Goal: Use online tool/utility: Utilize a website feature to perform a specific function

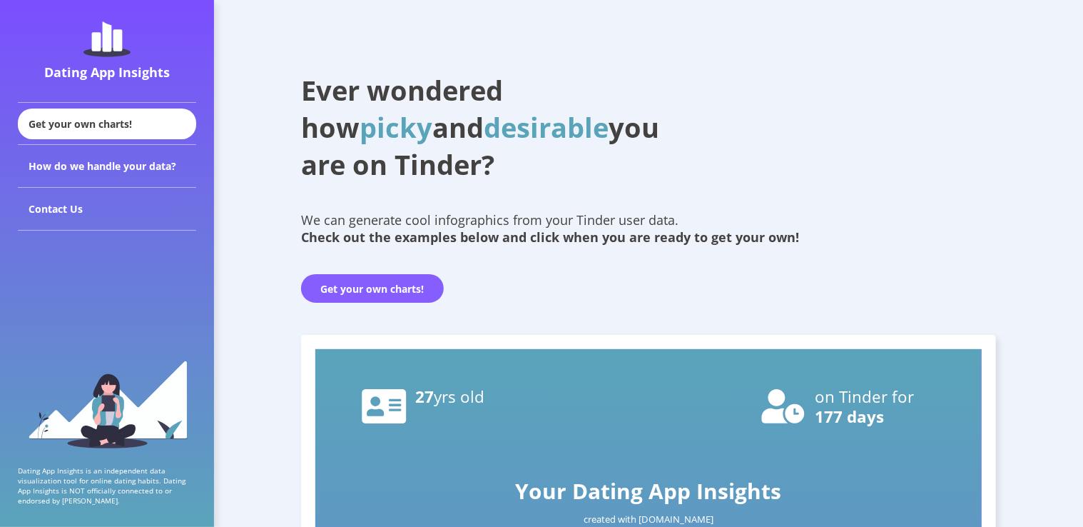
click at [375, 292] on button "Get your own charts!" at bounding box center [372, 288] width 143 height 29
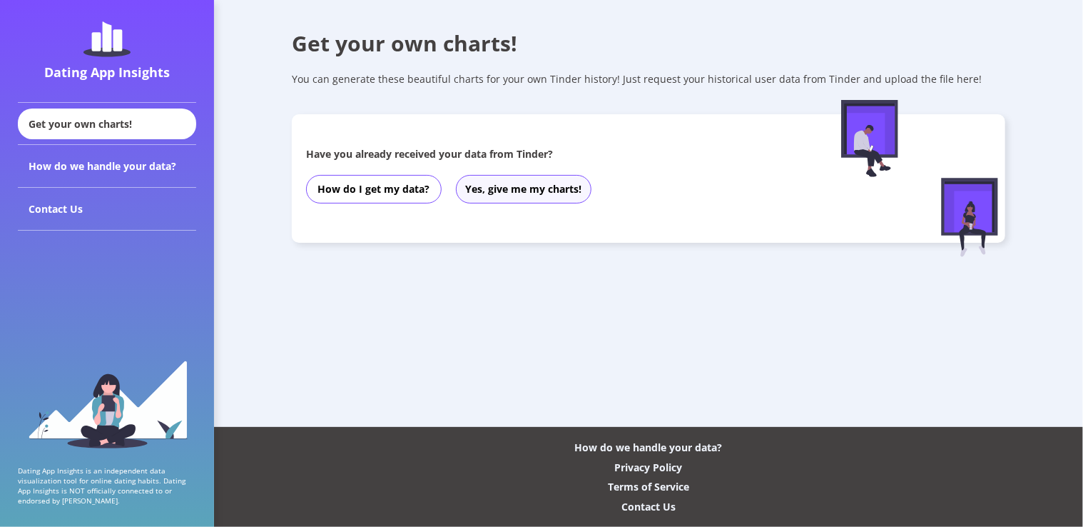
click at [492, 195] on button "Yes, give me my charts!" at bounding box center [524, 189] width 136 height 29
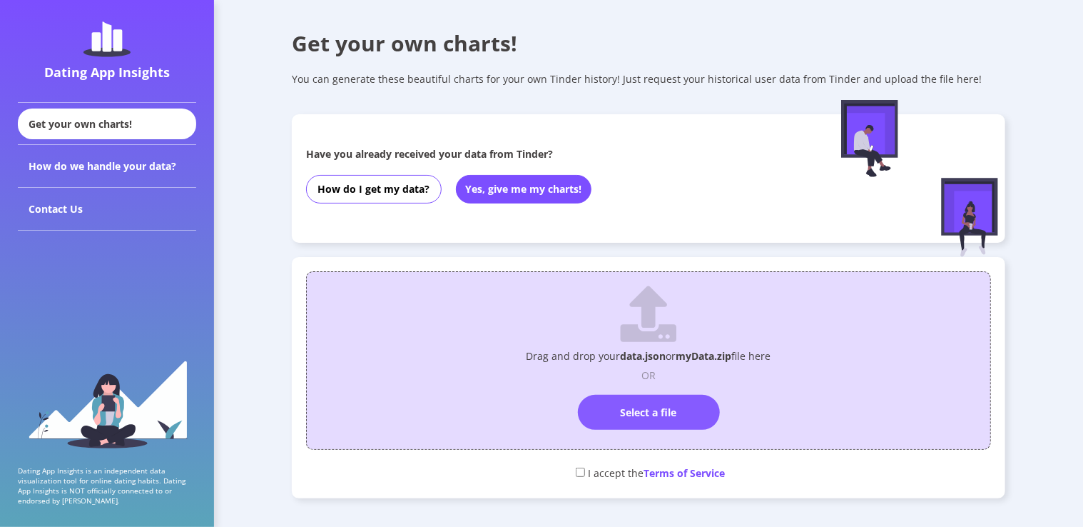
click at [679, 420] on label "Select a file" at bounding box center [649, 412] width 142 height 35
click at [649, 388] on input "Select a file" at bounding box center [649, 388] width 0 height 0
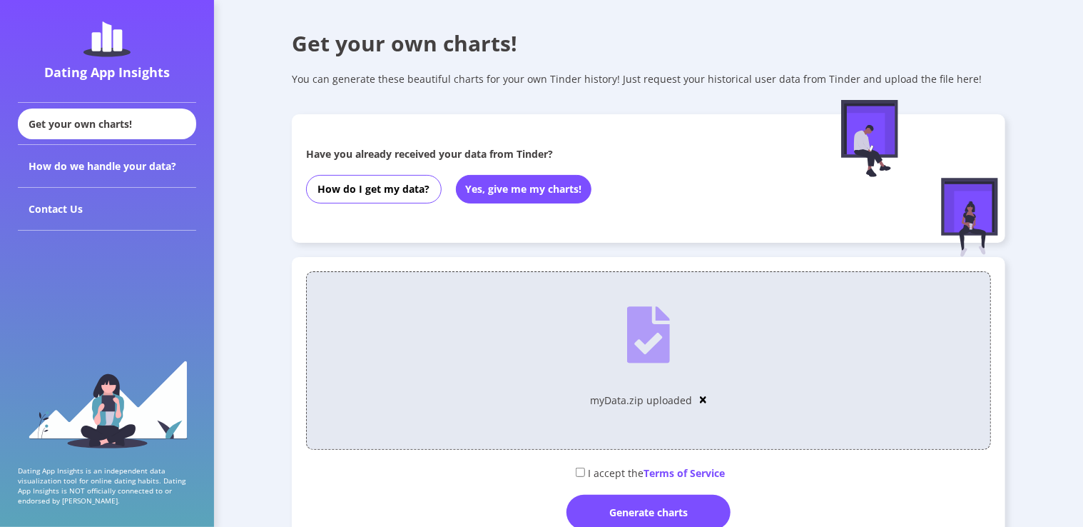
click at [701, 400] on img at bounding box center [703, 400] width 7 height 10
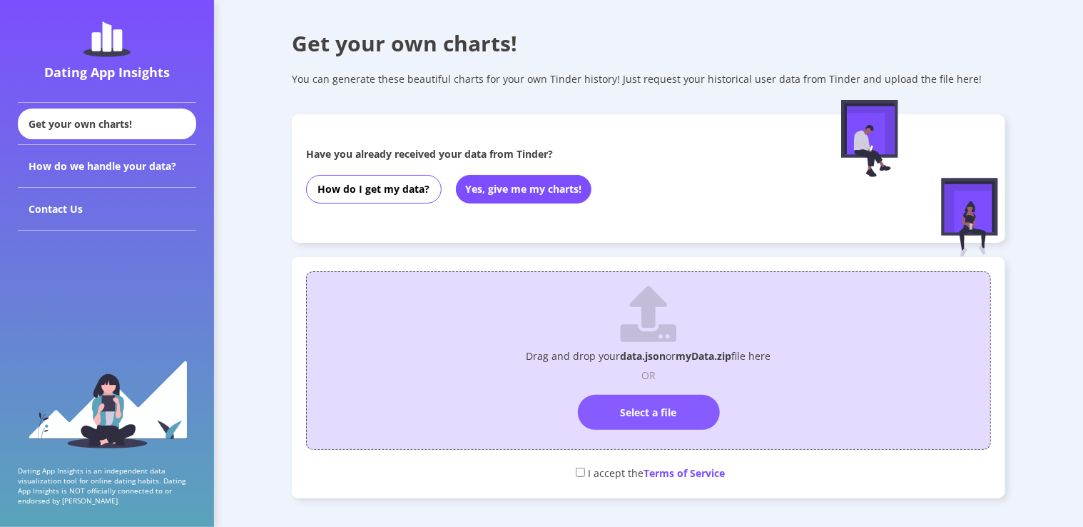
click at [699, 415] on label "Select a file" at bounding box center [649, 412] width 142 height 35
click at [649, 388] on input "Select a file" at bounding box center [649, 388] width 0 height 0
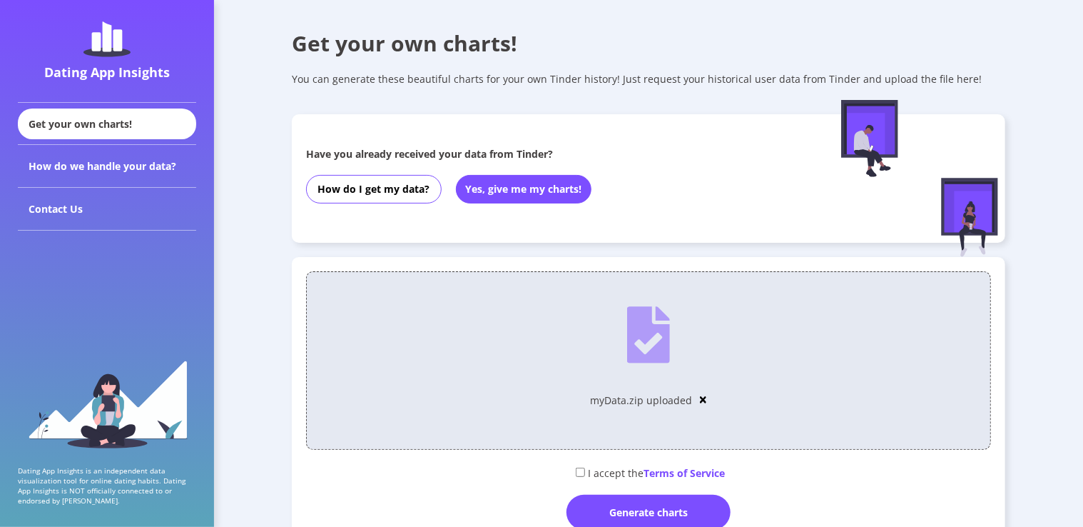
click at [582, 476] on input "checkbox" at bounding box center [580, 471] width 9 height 9
checkbox input "true"
click at [621, 504] on div "Generate charts" at bounding box center [649, 511] width 164 height 35
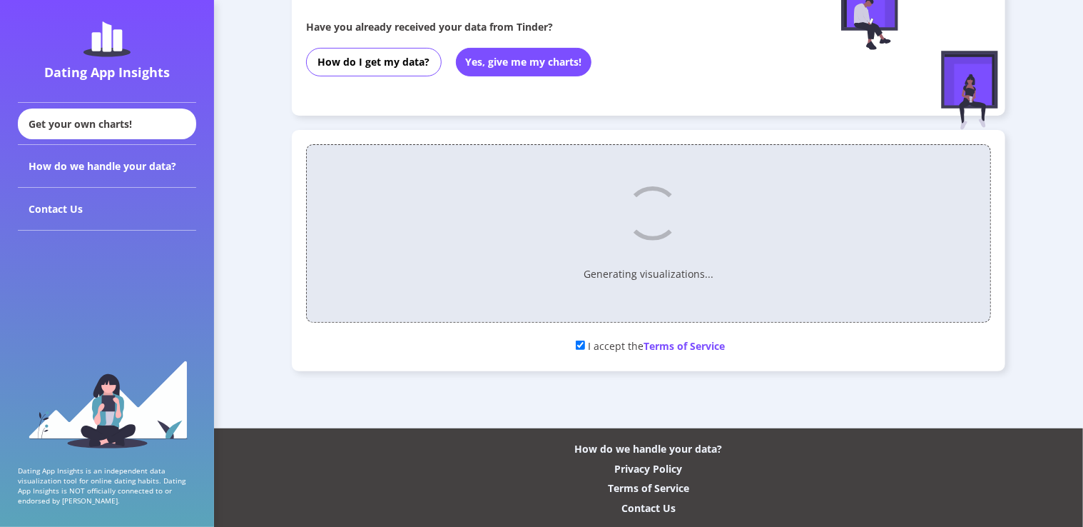
scroll to position [128, 0]
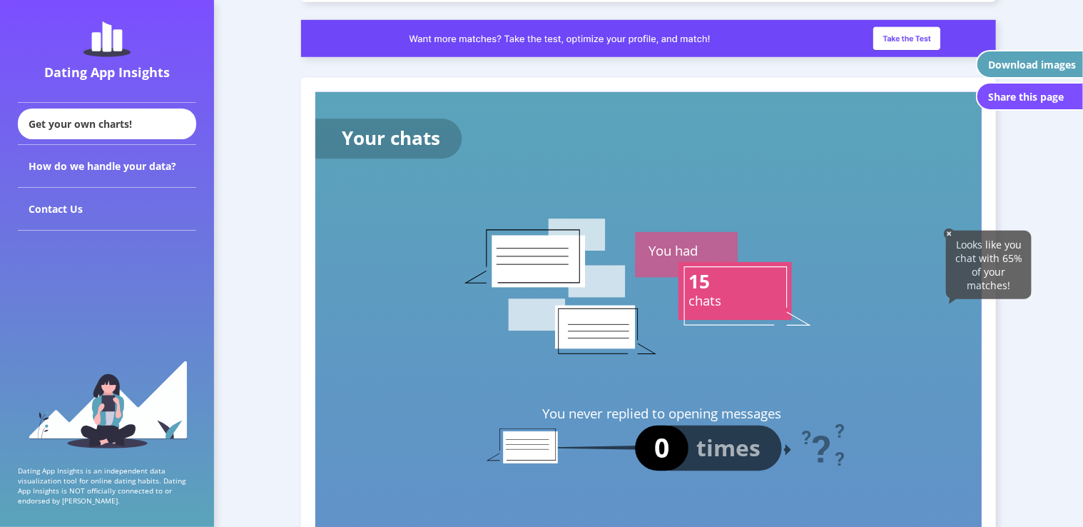
scroll to position [3353, 0]
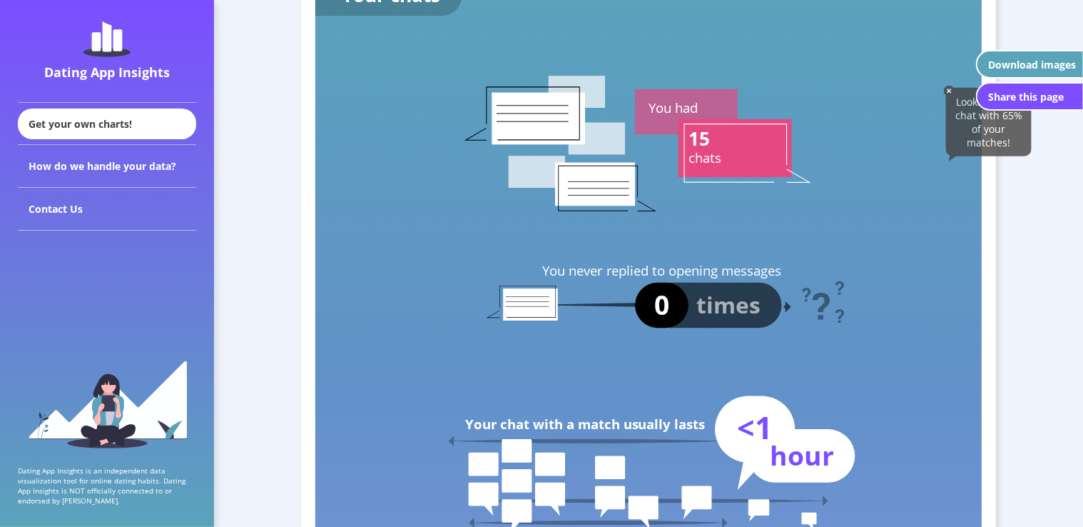
click at [945, 93] on img at bounding box center [949, 91] width 11 height 11
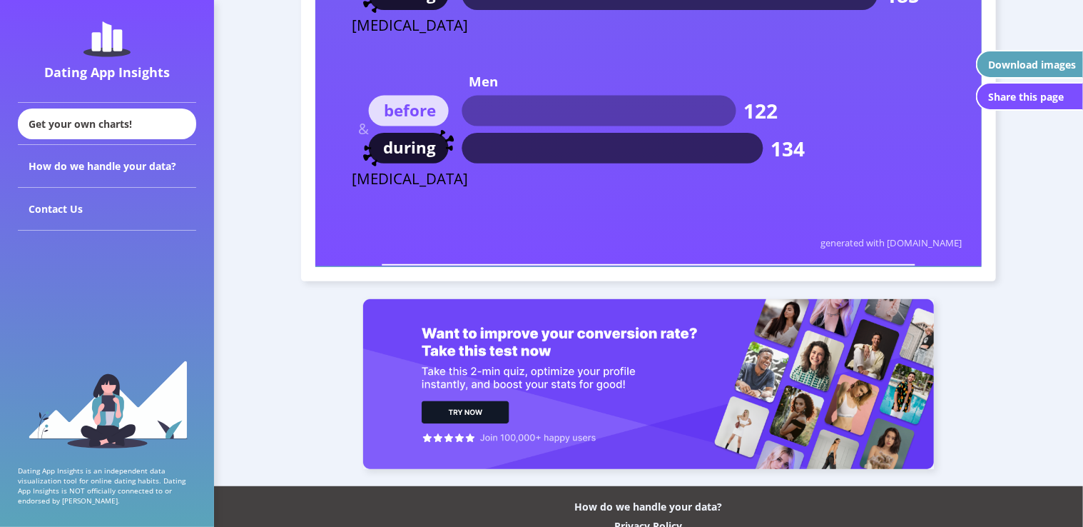
scroll to position [8338, 0]
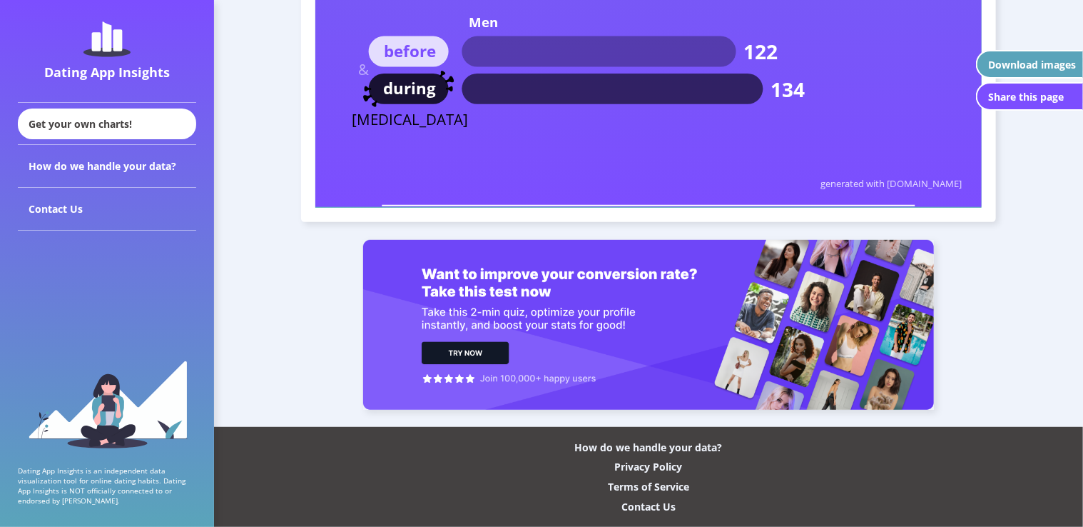
click at [1034, 59] on div "Download images" at bounding box center [1032, 65] width 88 height 14
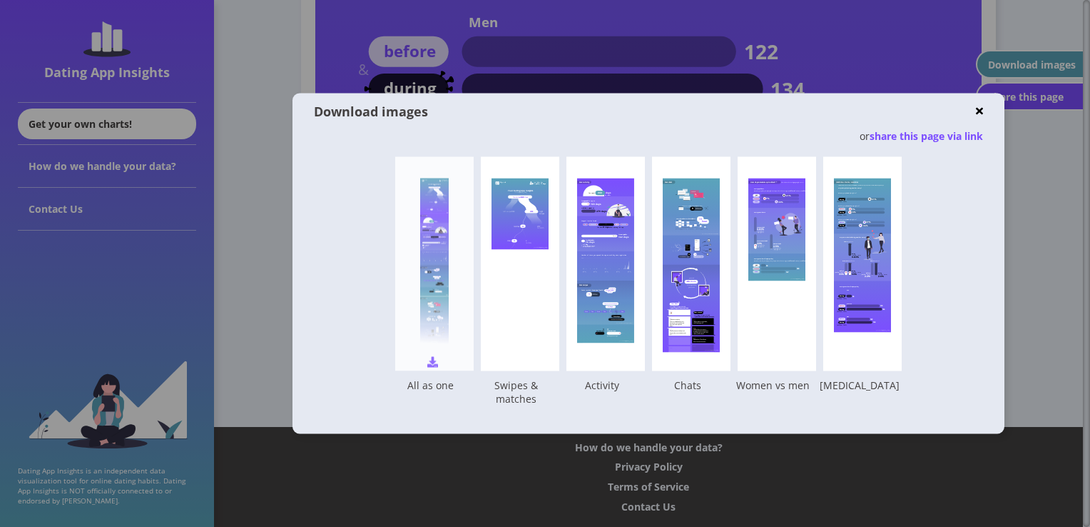
click at [448, 255] on div at bounding box center [434, 263] width 29 height 171
drag, startPoint x: 1033, startPoint y: 173, endPoint x: 1070, endPoint y: 218, distance: 58.8
click at [1033, 173] on div at bounding box center [545, 263] width 1090 height 527
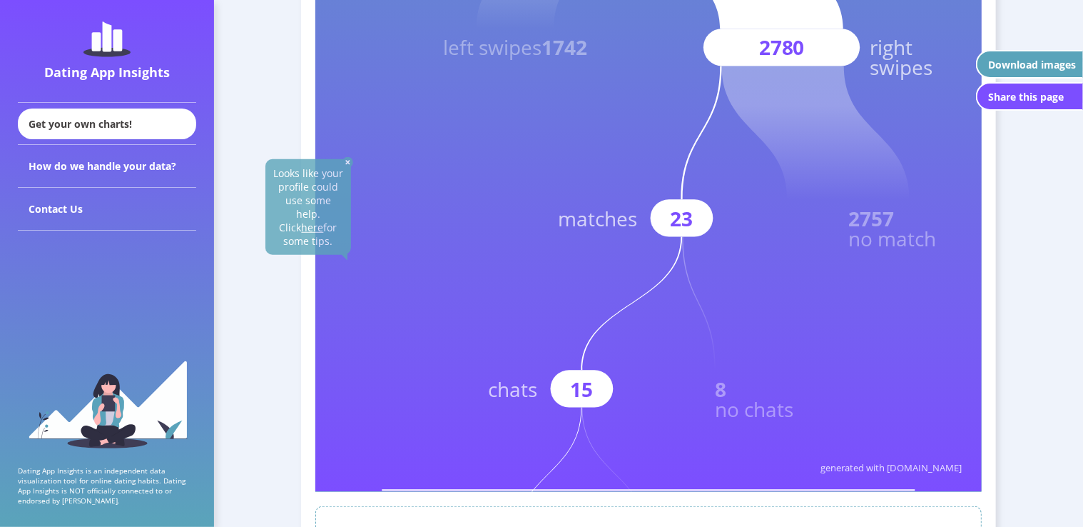
scroll to position [713, 0]
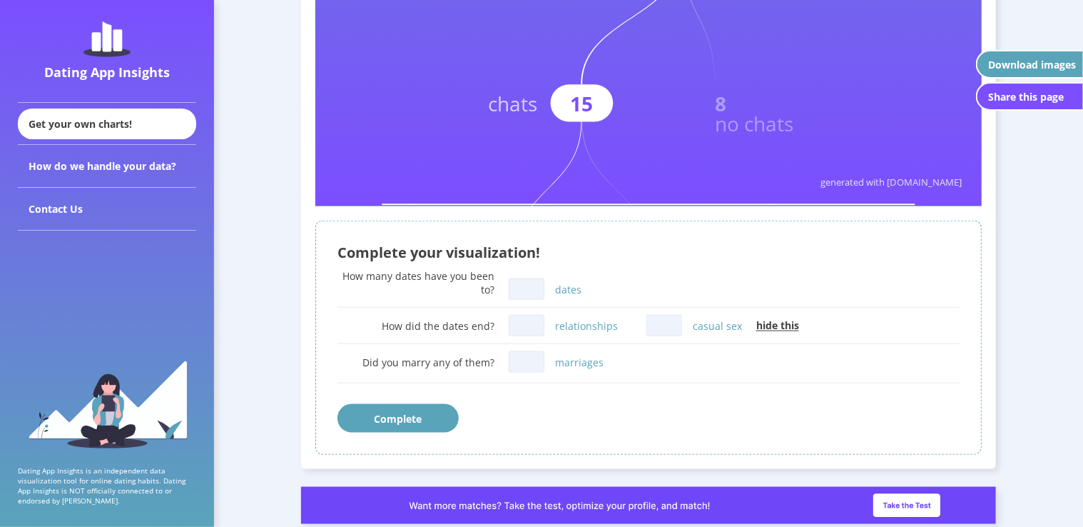
click at [533, 289] on input "dates" at bounding box center [527, 288] width 36 height 21
type input "0"
click at [535, 322] on input "relationships" at bounding box center [527, 325] width 36 height 21
type input "0"
click at [660, 327] on input "casual sex" at bounding box center [664, 325] width 36 height 21
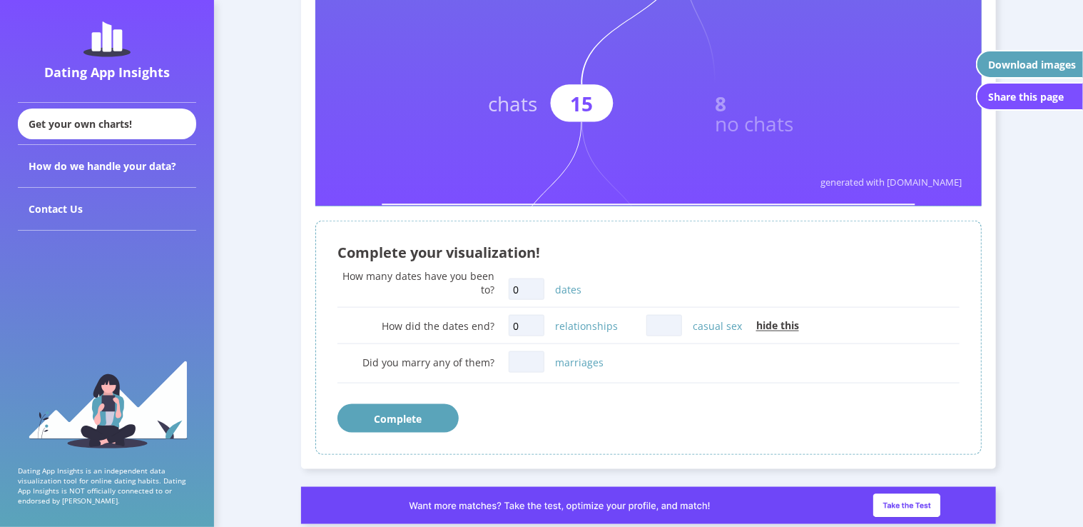
click at [528, 324] on input "0" at bounding box center [527, 325] width 36 height 21
click at [791, 327] on span "hide this" at bounding box center [777, 326] width 43 height 14
click at [534, 332] on input "relationships" at bounding box center [527, 325] width 36 height 21
type input "0"
click at [534, 366] on input "marriages" at bounding box center [527, 361] width 36 height 21
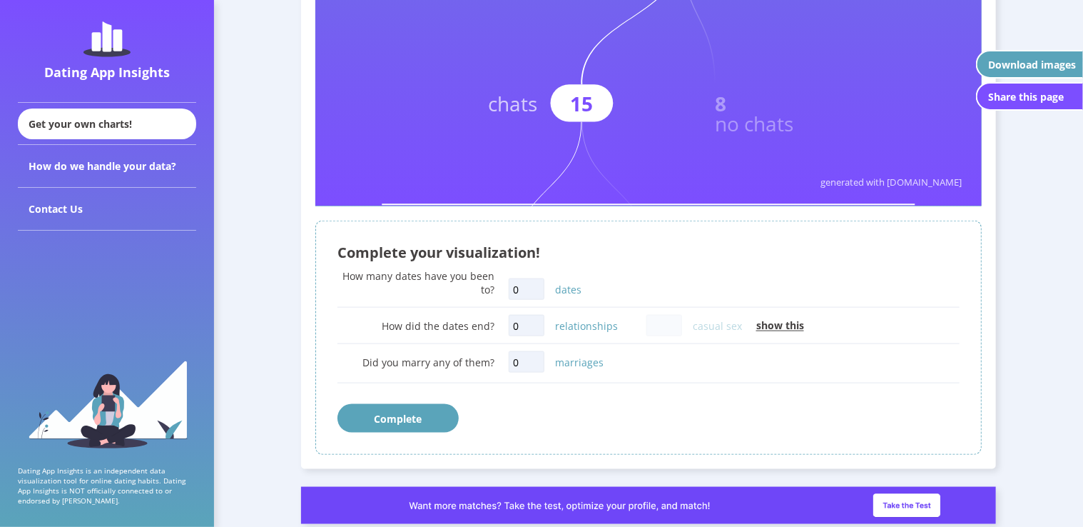
type input "0"
click at [408, 421] on button "Complete" at bounding box center [397, 418] width 121 height 29
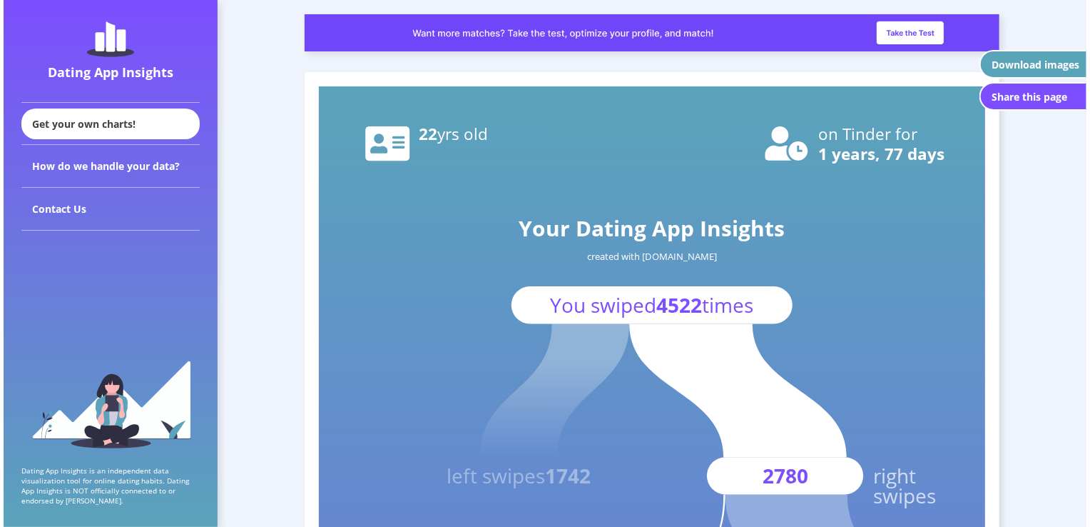
scroll to position [143, 0]
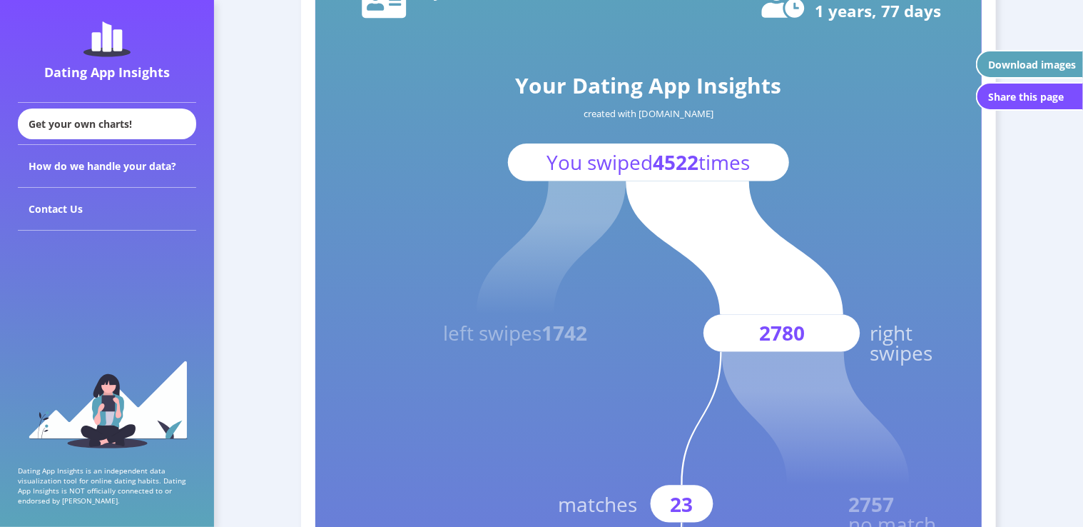
click at [1048, 58] on div "Download images" at bounding box center [1032, 65] width 88 height 14
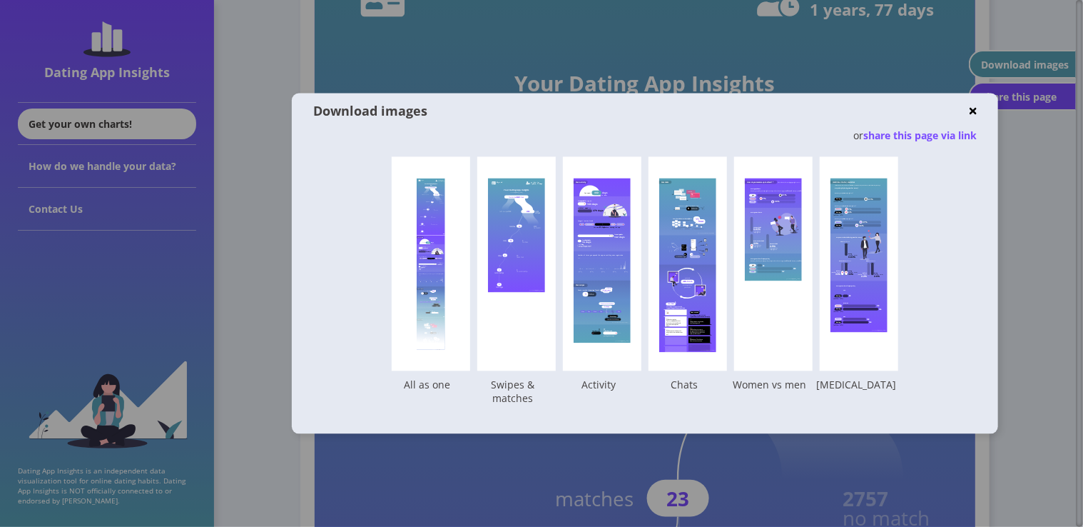
click at [418, 257] on div "Your Dating App Insights created with [DOMAIN_NAME] You swiped 4522 times left …" at bounding box center [431, 264] width 78 height 214
